Goal: Transaction & Acquisition: Download file/media

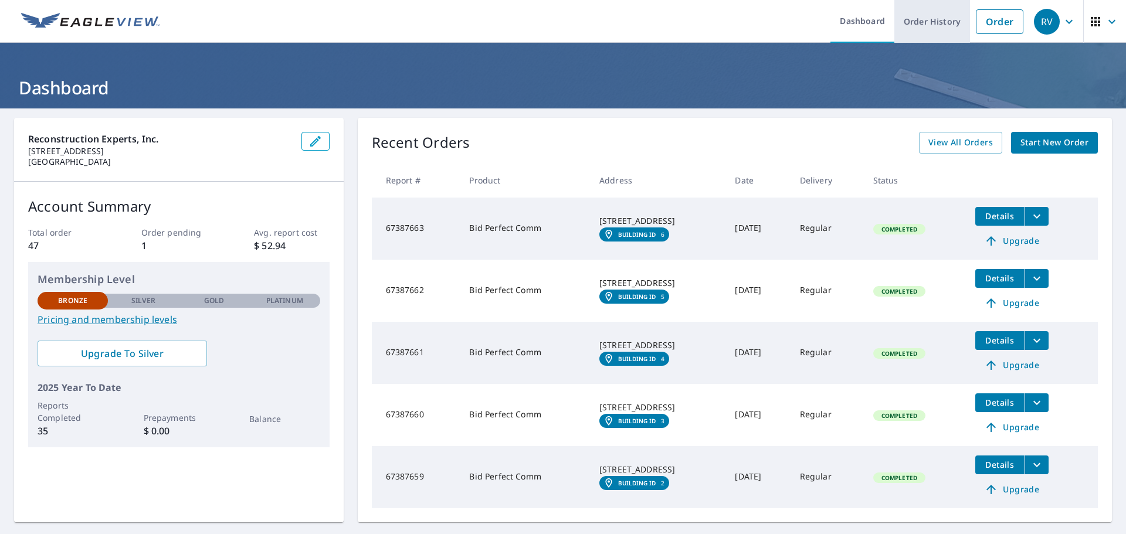
click at [911, 23] on link "Order History" at bounding box center [932, 21] width 76 height 43
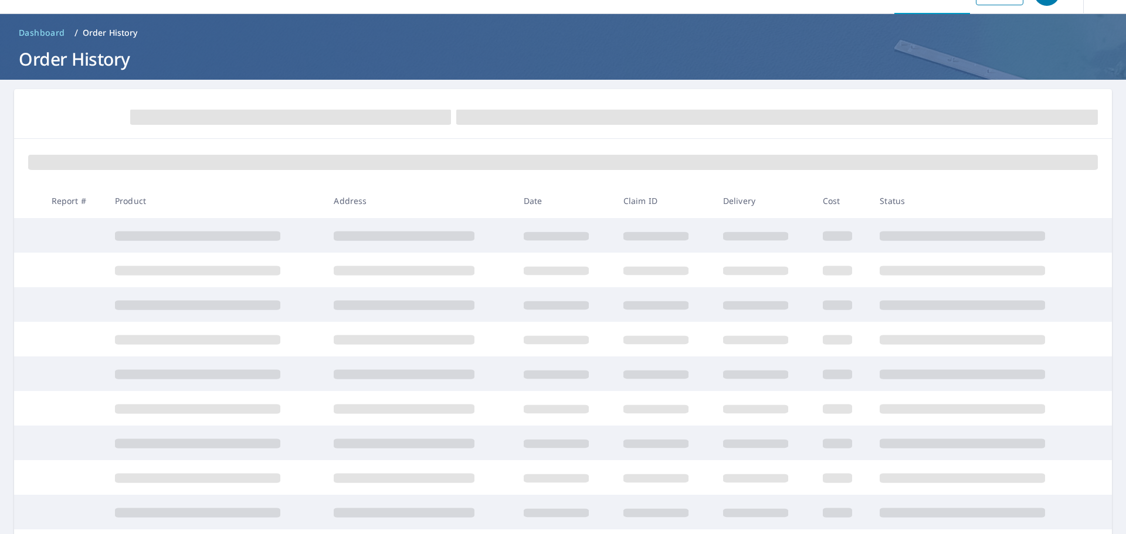
scroll to position [28, 0]
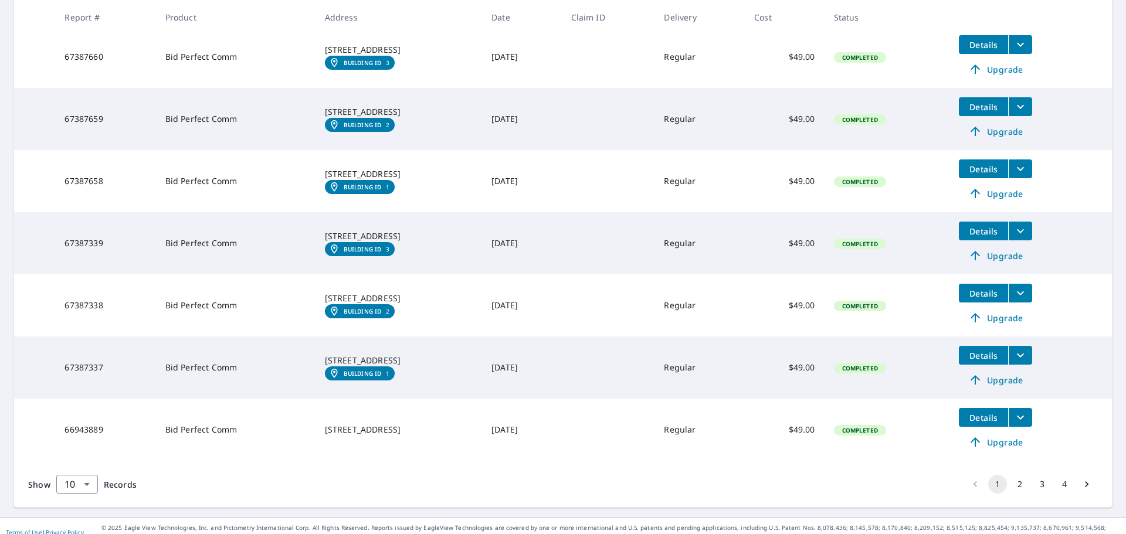
scroll to position [433, 0]
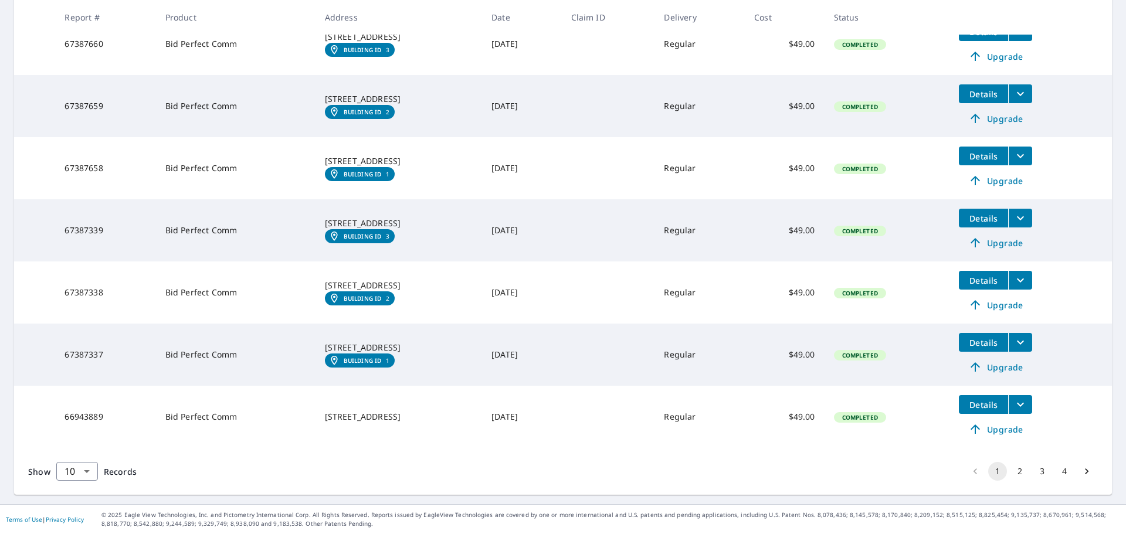
click at [1016, 473] on button "2" at bounding box center [1019, 471] width 19 height 19
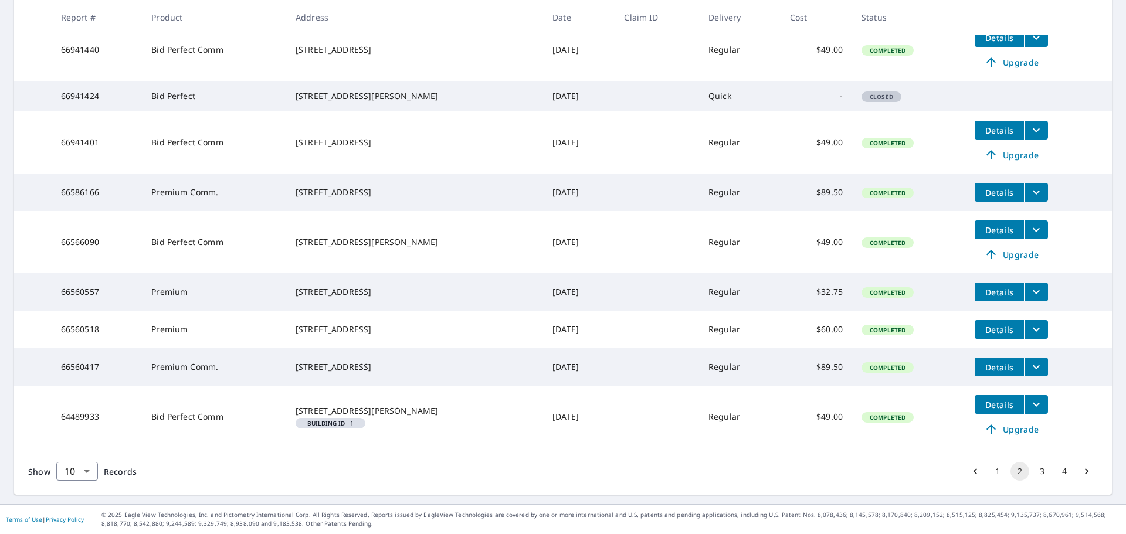
scroll to position [275, 0]
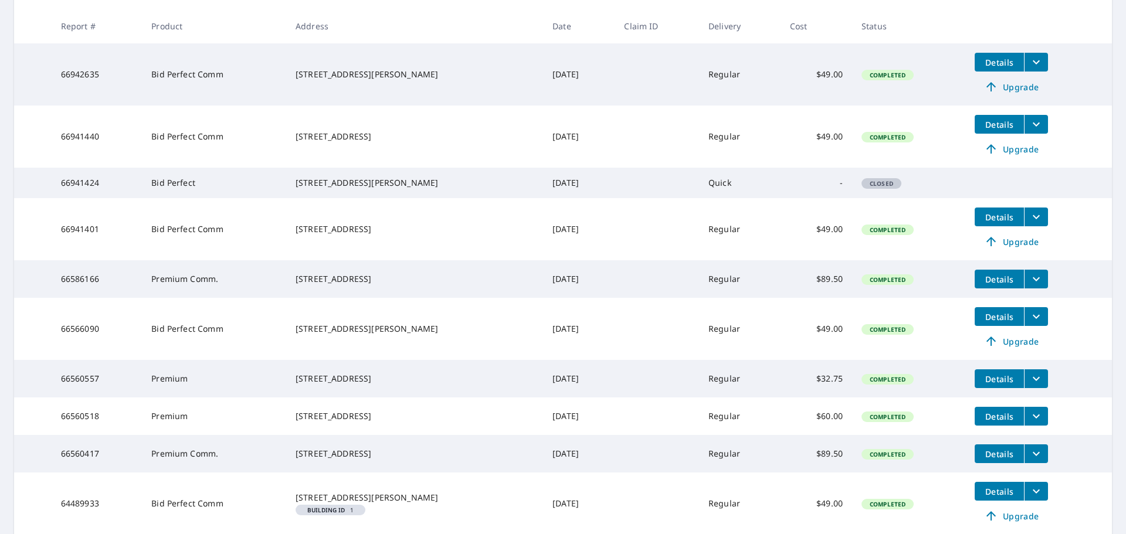
click at [324, 335] on div "[STREET_ADDRESS][PERSON_NAME]" at bounding box center [415, 329] width 238 height 12
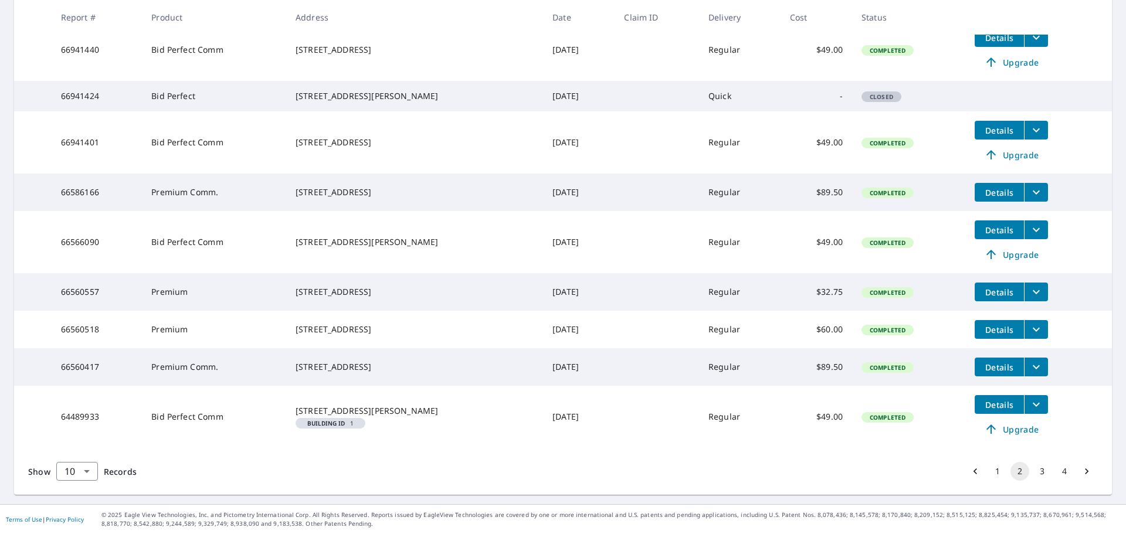
scroll to position [334, 0]
click at [988, 125] on span "Details" at bounding box center [999, 130] width 35 height 11
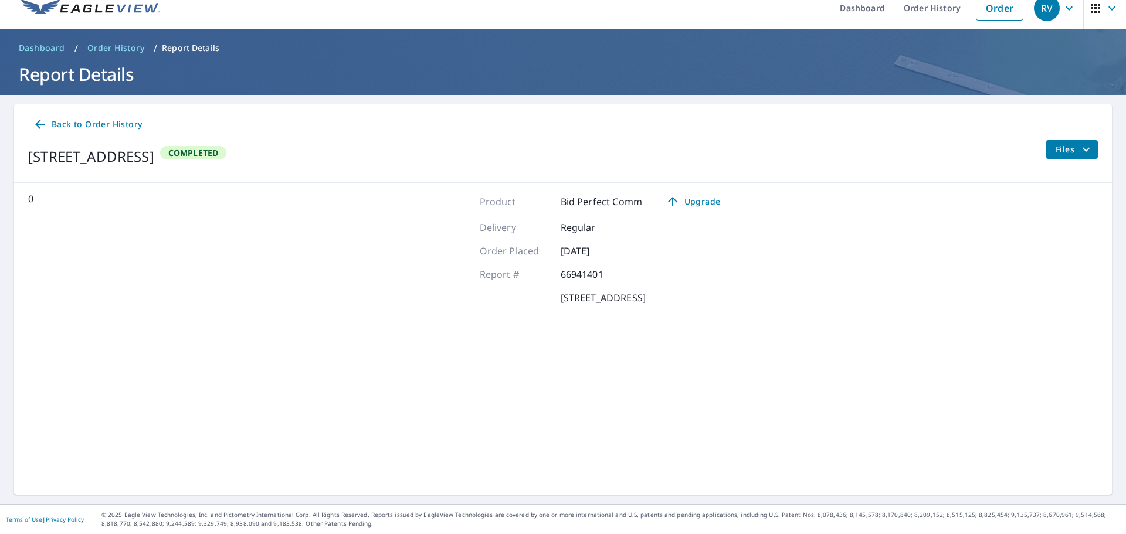
scroll to position [13, 0]
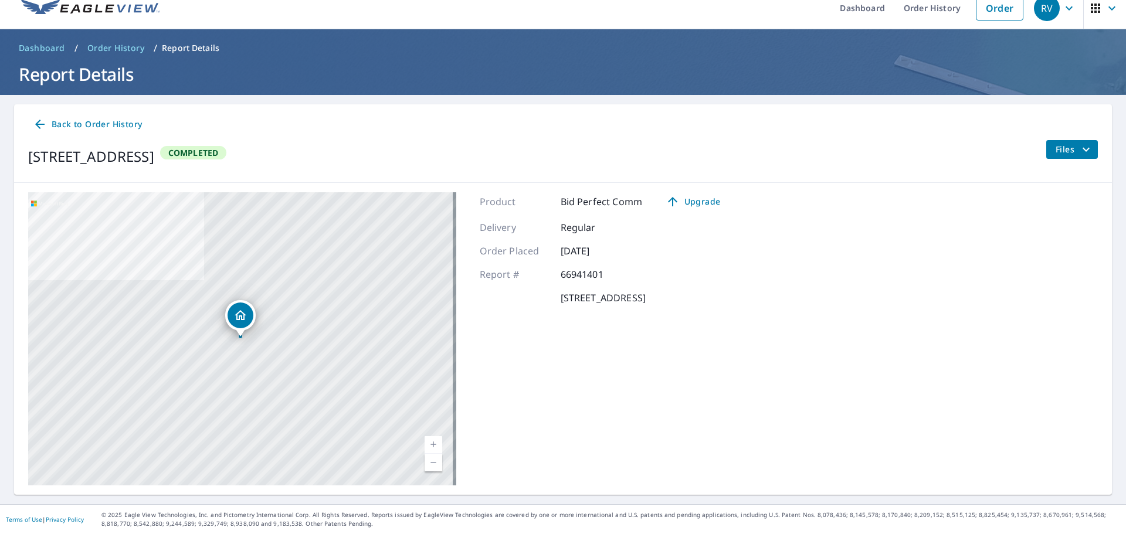
click at [1060, 152] on span "Files" at bounding box center [1075, 149] width 38 height 14
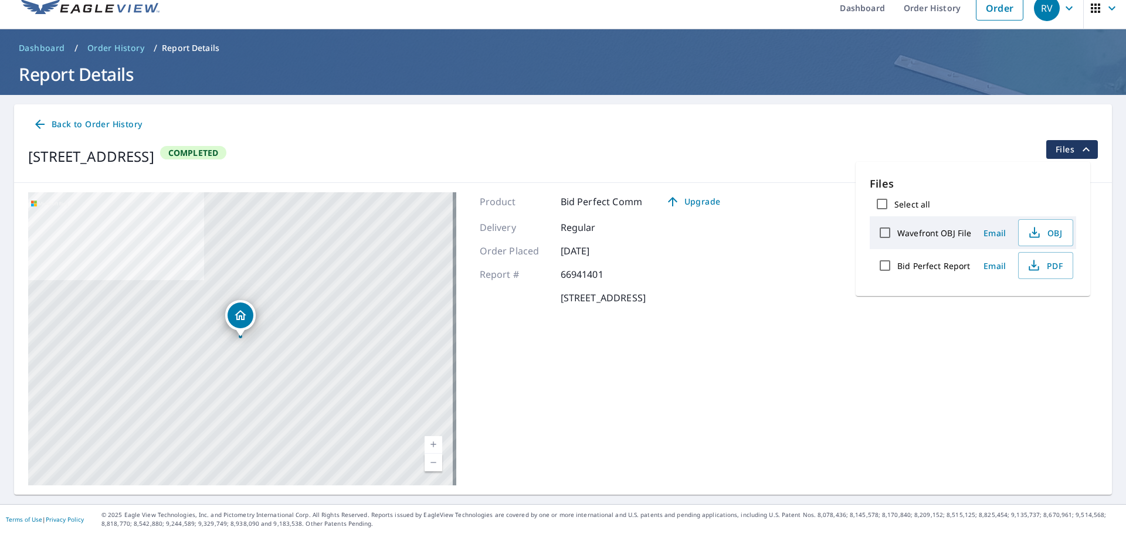
click at [927, 267] on label "Bid Perfect Report" at bounding box center [933, 265] width 73 height 11
click at [897, 267] on input "Bid Perfect Report" at bounding box center [885, 265] width 25 height 25
checkbox input "true"
click at [1042, 302] on span "Download" at bounding box center [1031, 307] width 62 height 14
